Goal: Information Seeking & Learning: Find specific fact

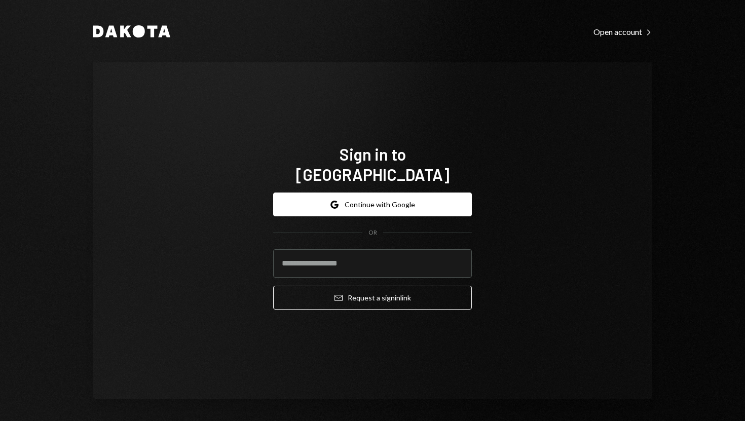
type input "**********"
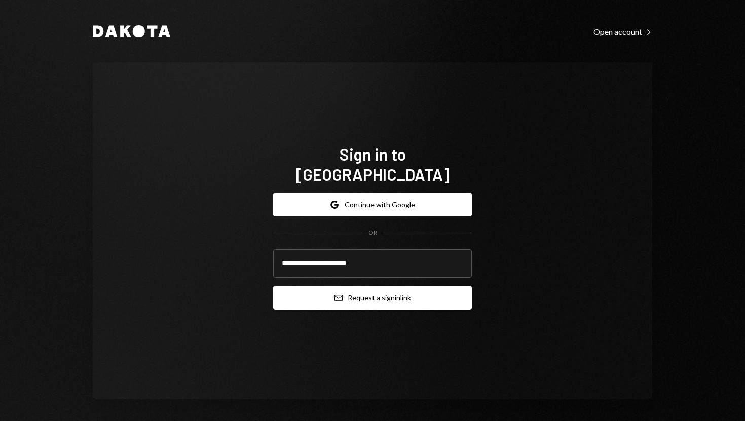
click at [322, 287] on button "Email Request a sign in link" at bounding box center [372, 298] width 199 height 24
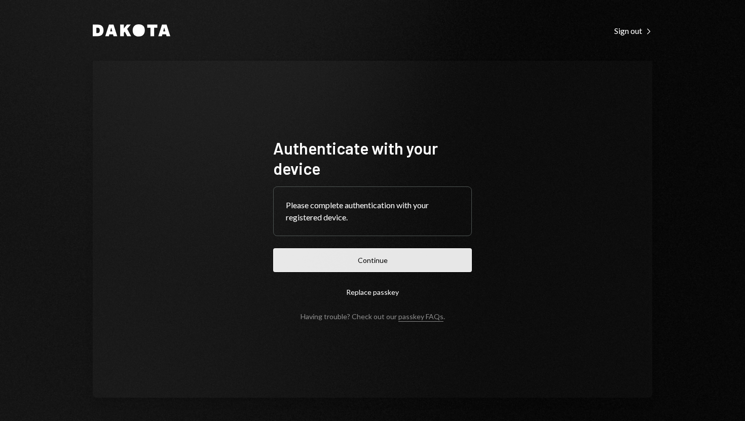
click at [322, 258] on button "Continue" at bounding box center [372, 260] width 199 height 24
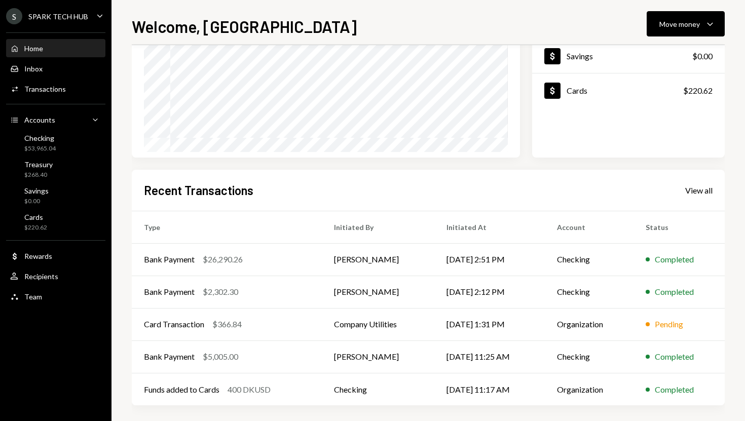
scroll to position [141, 0]
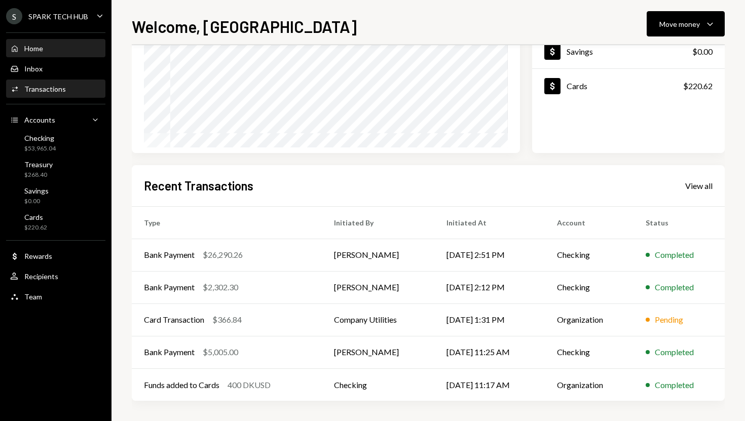
click at [62, 92] on div "Transactions" at bounding box center [45, 89] width 42 height 9
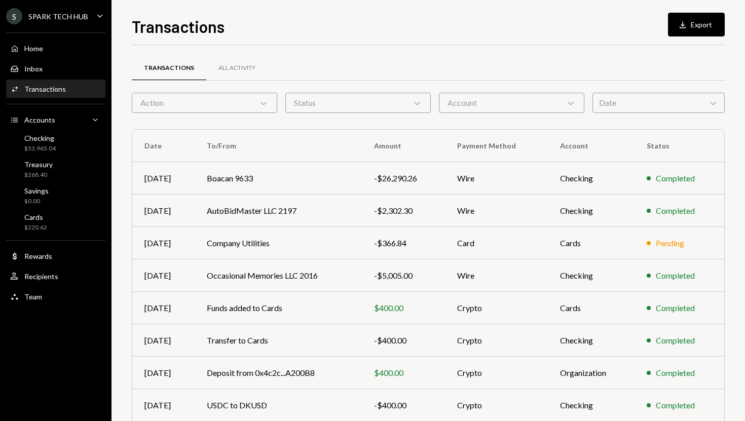
click at [187, 113] on div "Transactions All Activity Action Chevron Down Status Chevron Down Account Chevr…" at bounding box center [428, 295] width 593 height 468
click at [191, 108] on div "Action Chevron Down" at bounding box center [204, 103] width 145 height 20
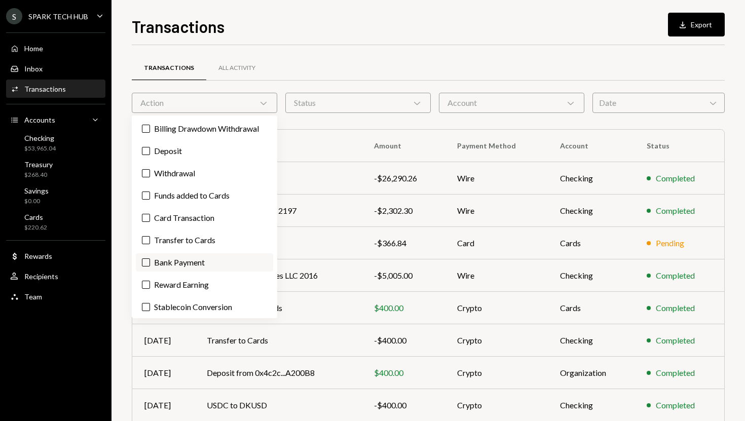
click at [165, 260] on label "Bank Payment" at bounding box center [204, 262] width 137 height 18
click at [150, 260] on button "Bank Payment" at bounding box center [146, 262] width 8 height 8
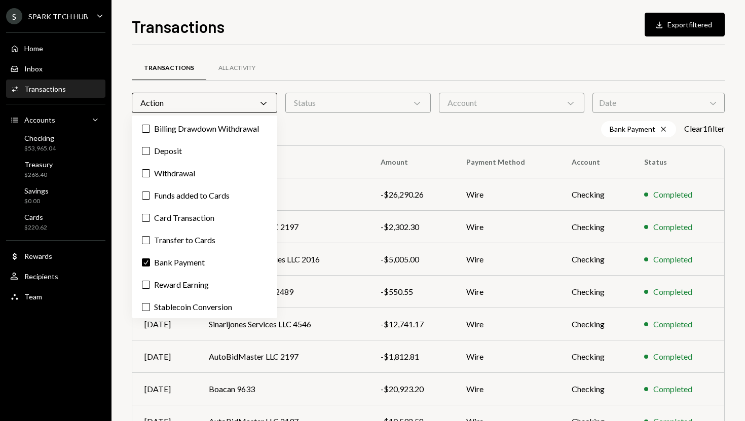
click at [314, 87] on div "Transactions All Activity" at bounding box center [428, 73] width 593 height 37
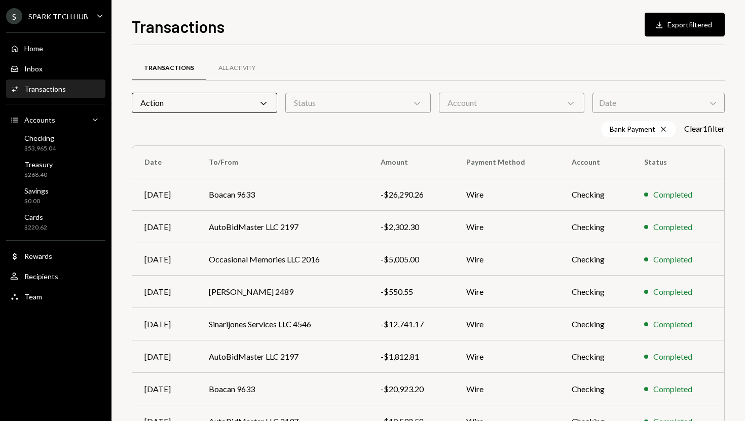
click at [314, 87] on div "Transactions All Activity" at bounding box center [428, 73] width 593 height 37
copy div "12,741.17"
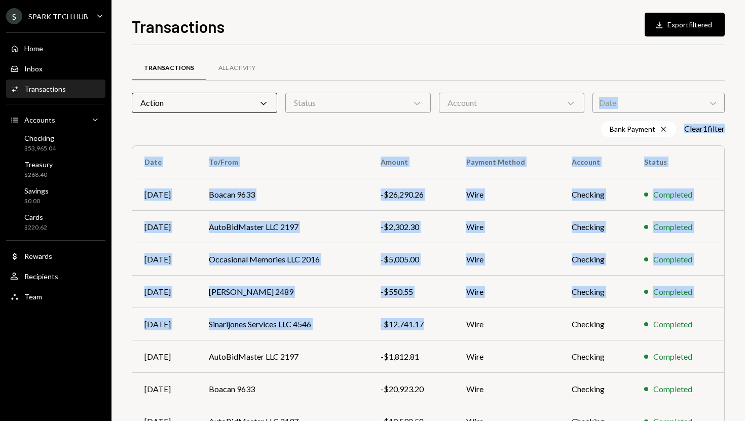
drag, startPoint x: 428, startPoint y: 326, endPoint x: 375, endPoint y: 98, distance: 233.4
click at [373, 98] on div "Transactions All Activity Action Chevron Down Status Chevron Down Account Chevr…" at bounding box center [428, 303] width 593 height 484
click at [387, 57] on div "Transactions All Activity" at bounding box center [428, 68] width 593 height 26
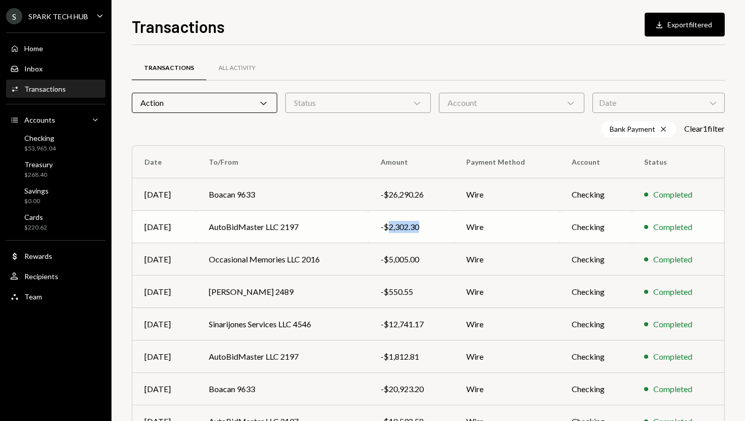
copy div "2,302.30"
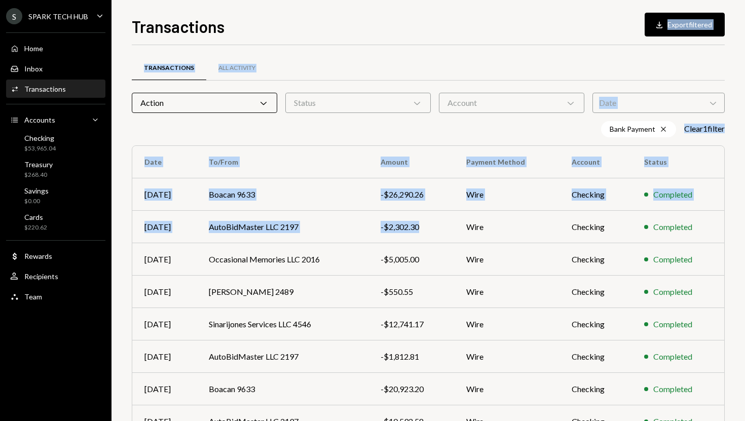
drag, startPoint x: 424, startPoint y: 226, endPoint x: 355, endPoint y: 35, distance: 203.0
click at [355, 35] on div "Transactions Download Export filtered Transactions All Activity Action Chevron …" at bounding box center [428, 217] width 593 height 407
click at [320, 137] on div "Bank Payment Cross Clear 1 filter" at bounding box center [428, 129] width 593 height 16
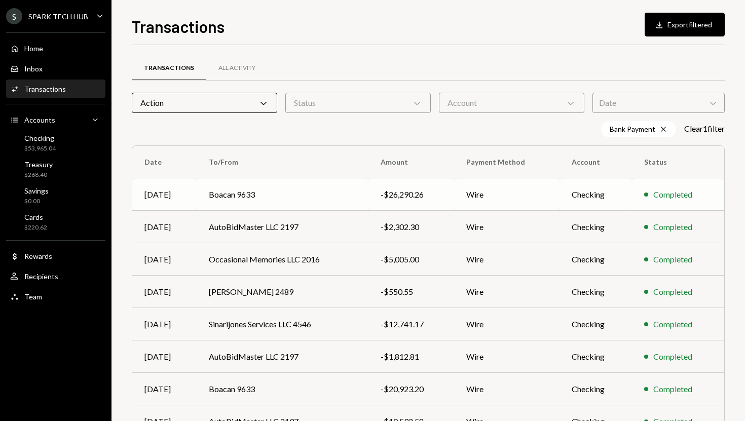
click at [420, 195] on div "-$26,290.26" at bounding box center [410, 194] width 61 height 12
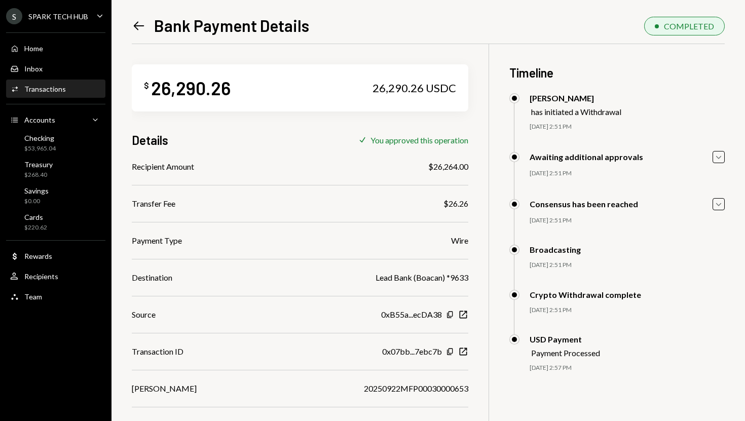
click at [169, 90] on div "26,290.26" at bounding box center [191, 87] width 80 height 23
click at [438, 167] on div "$26,264.00" at bounding box center [448, 167] width 40 height 12
copy div "26,264.00"
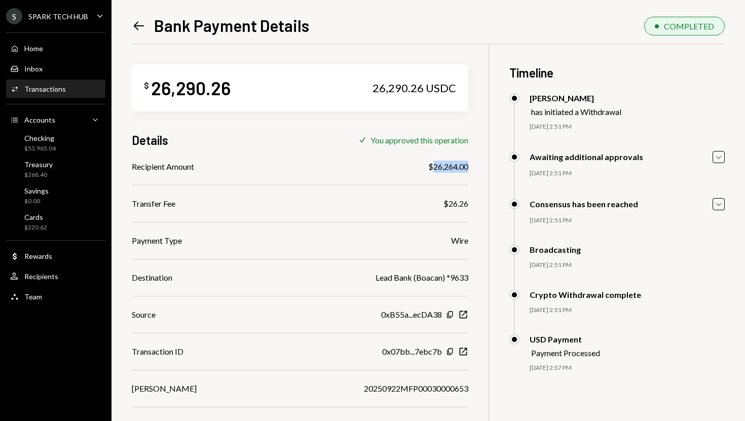
click at [173, 92] on div "26,290.26" at bounding box center [191, 87] width 80 height 23
copy div "26,290.26"
click at [62, 88] on div "Transactions" at bounding box center [45, 89] width 42 height 9
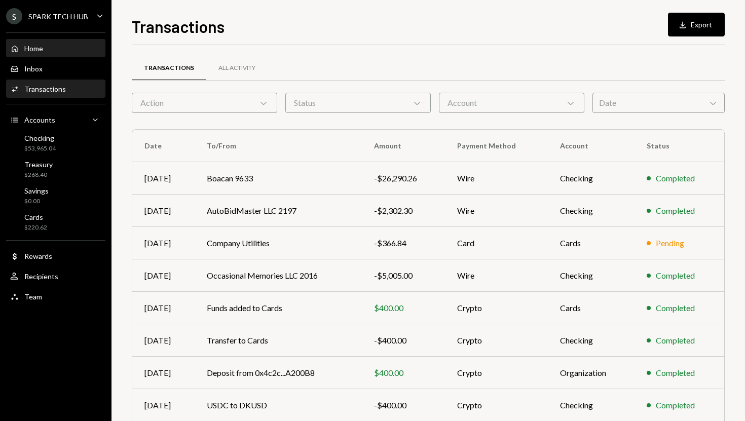
click at [68, 57] on div "Home Home" at bounding box center [55, 48] width 91 height 17
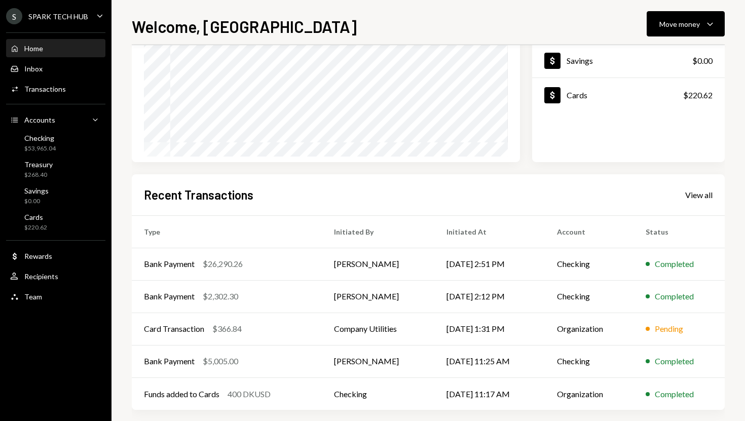
scroll to position [141, 0]
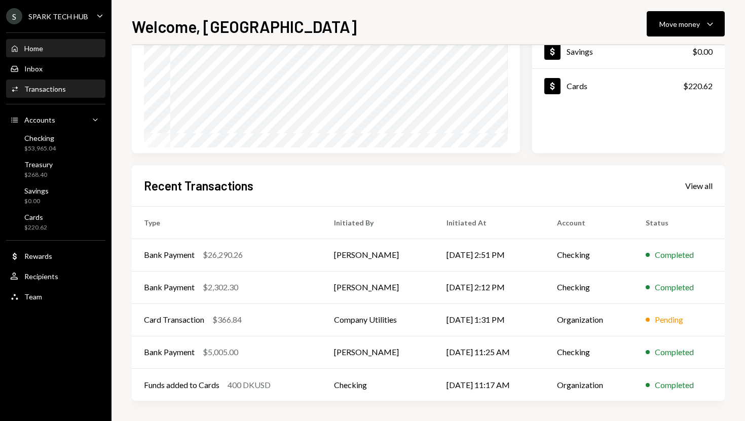
click at [67, 90] on div "Activities Transactions" at bounding box center [55, 89] width 91 height 9
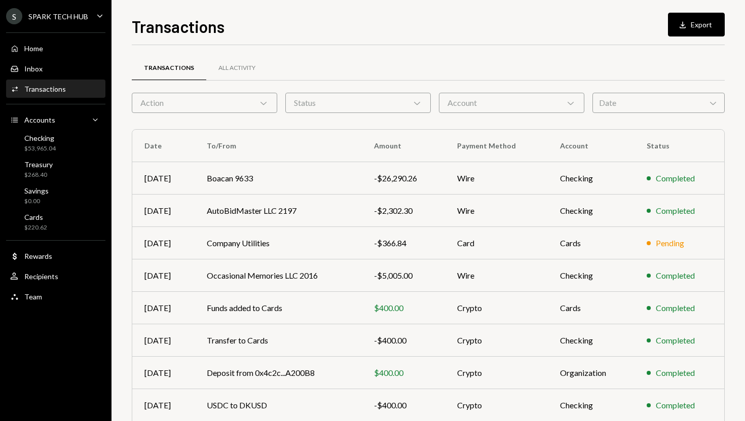
click at [259, 101] on icon "Chevron Down" at bounding box center [263, 103] width 10 height 10
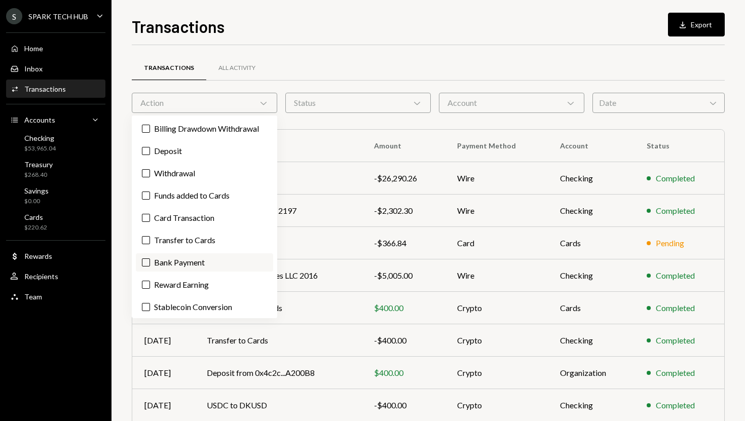
click at [184, 260] on label "Bank Payment" at bounding box center [204, 262] width 137 height 18
click at [150, 260] on button "Bank Payment" at bounding box center [146, 262] width 8 height 8
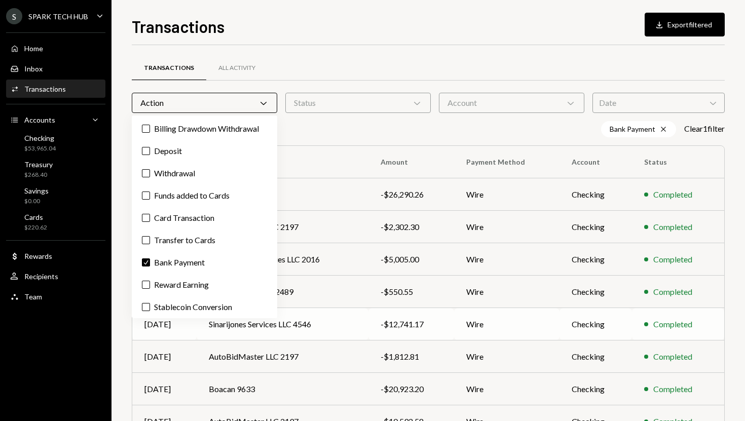
click at [356, 319] on td "Sinarijones Services LLC 4546" at bounding box center [283, 324] width 172 height 32
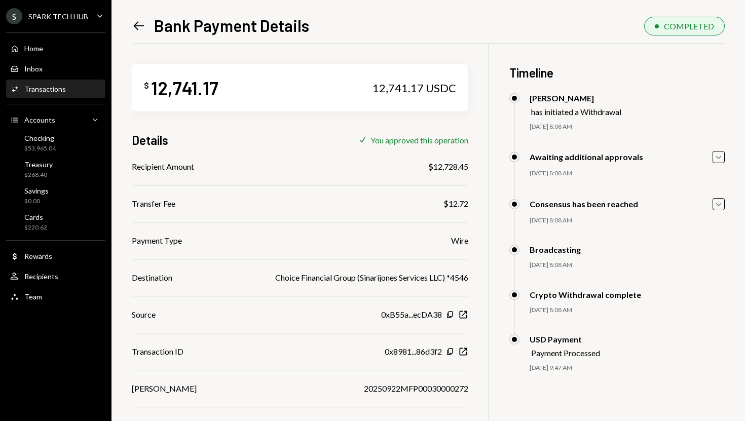
click at [441, 168] on div "$12,728.45" at bounding box center [448, 167] width 40 height 12
copy div "12,728.45"
click at [60, 45] on div "Home Home" at bounding box center [55, 48] width 91 height 9
